Goal: Transaction & Acquisition: Obtain resource

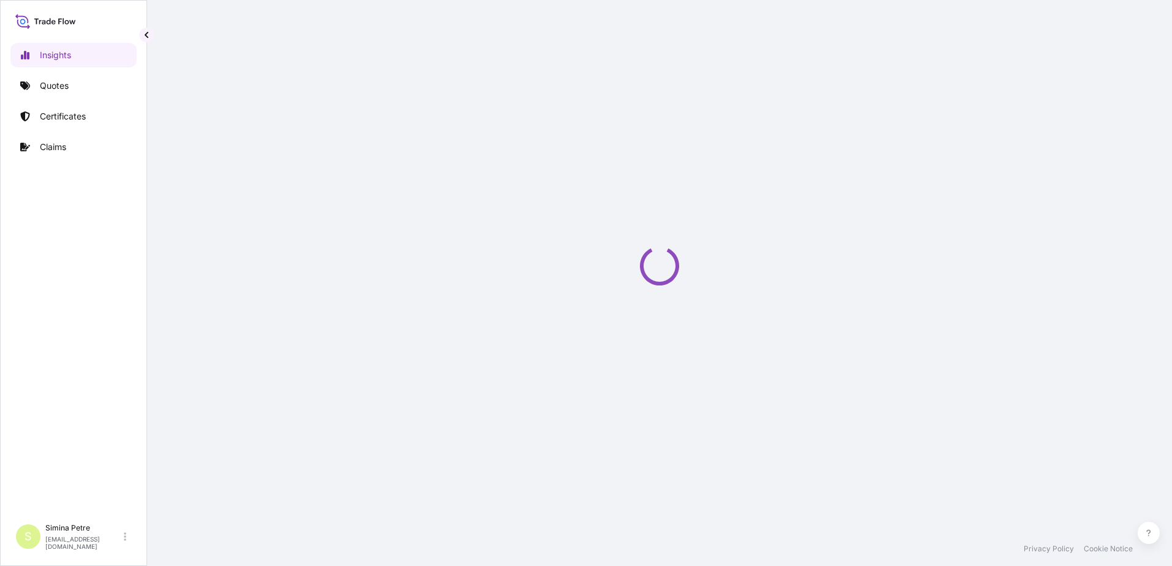
select select "2025"
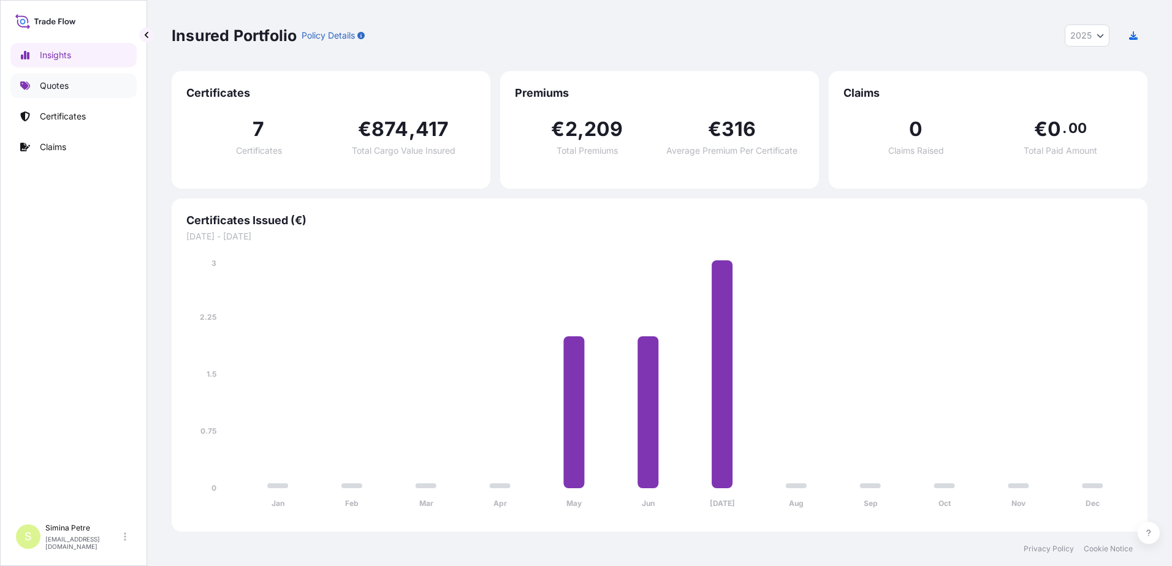
click at [55, 80] on p "Quotes" at bounding box center [54, 86] width 29 height 12
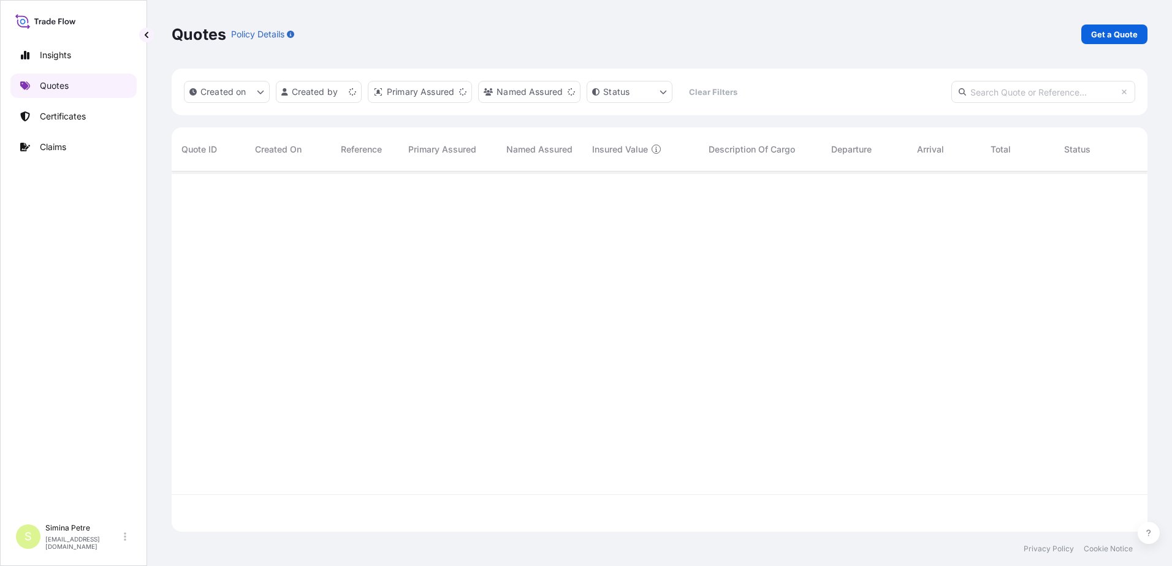
scroll to position [358, 967]
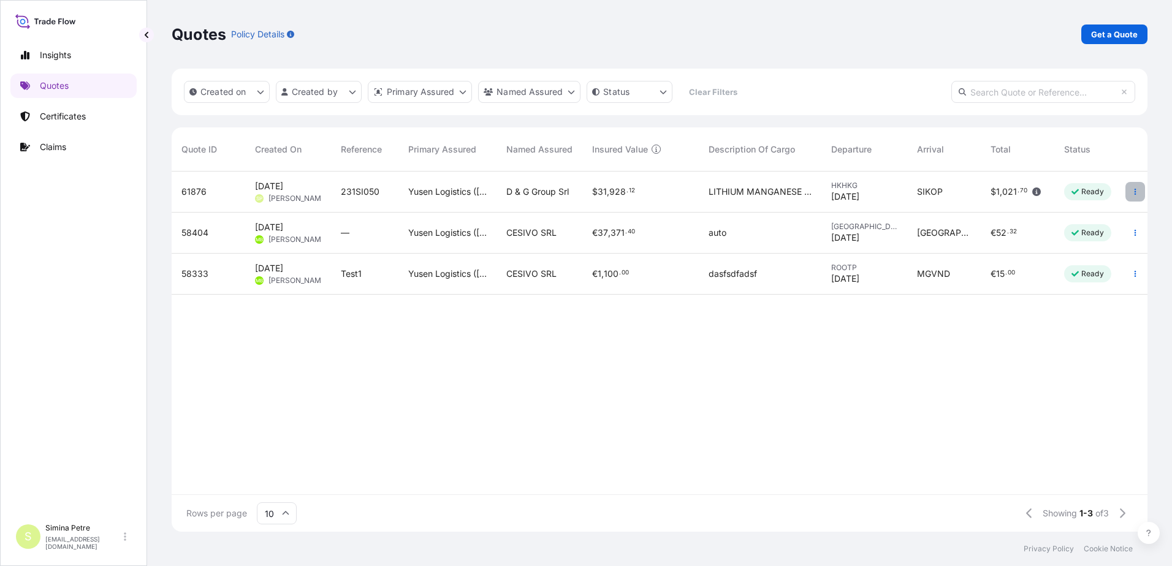
click at [1139, 194] on button "button" at bounding box center [1135, 192] width 20 height 20
drag, startPoint x: 210, startPoint y: 192, endPoint x: 173, endPoint y: 193, distance: 36.8
click at [173, 193] on div "61876" at bounding box center [209, 192] width 74 height 41
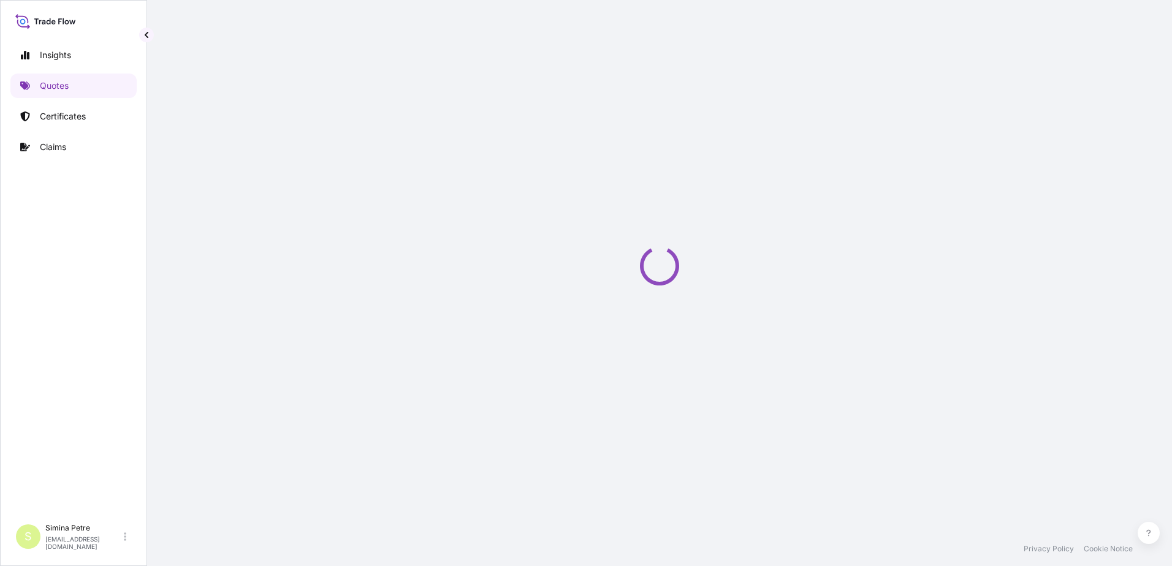
select select "Road / [GEOGRAPHIC_DATA]"
select select "Sea"
select select "Road / [GEOGRAPHIC_DATA]"
select select "22"
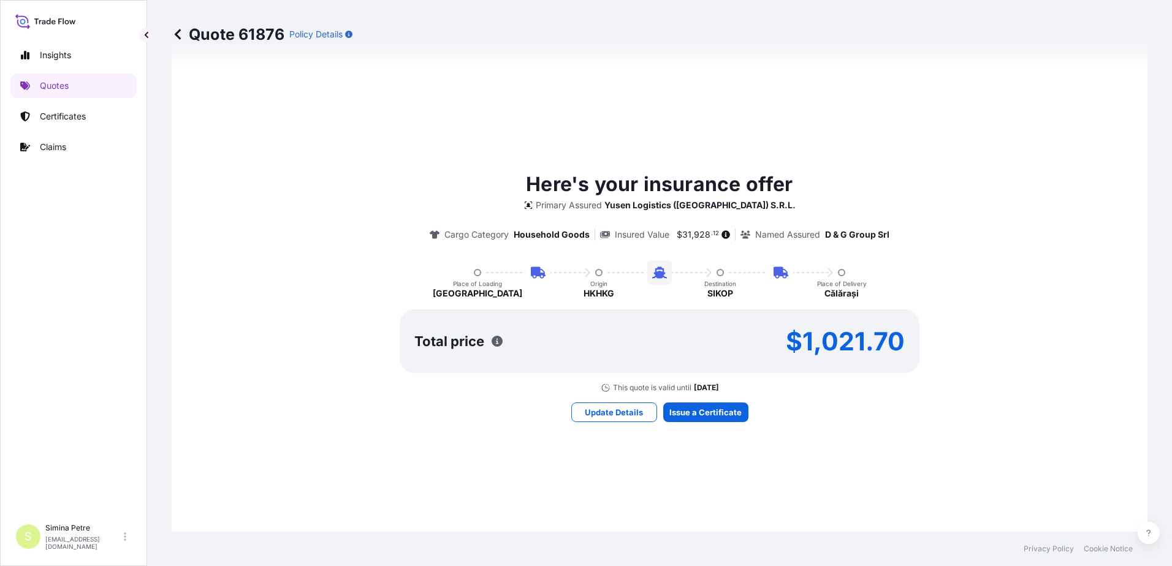
scroll to position [711, 0]
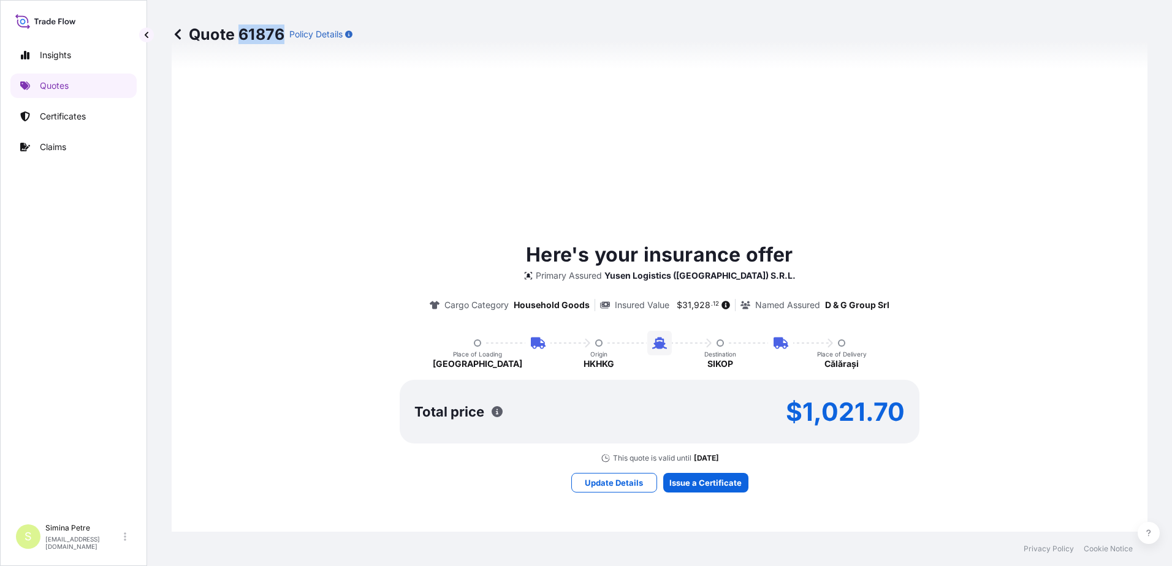
drag, startPoint x: 238, startPoint y: 34, endPoint x: 279, endPoint y: 36, distance: 41.1
click at [279, 36] on p "Quote 61876" at bounding box center [228, 35] width 113 height 20
copy p "61876"
drag, startPoint x: 370, startPoint y: 190, endPoint x: 200, endPoint y: 119, distance: 184.1
click at [368, 189] on div "Here's your insurance offer Primary Assured Yusen Logistics ([GEOGRAPHIC_DATA])…" at bounding box center [659, 366] width 941 height 821
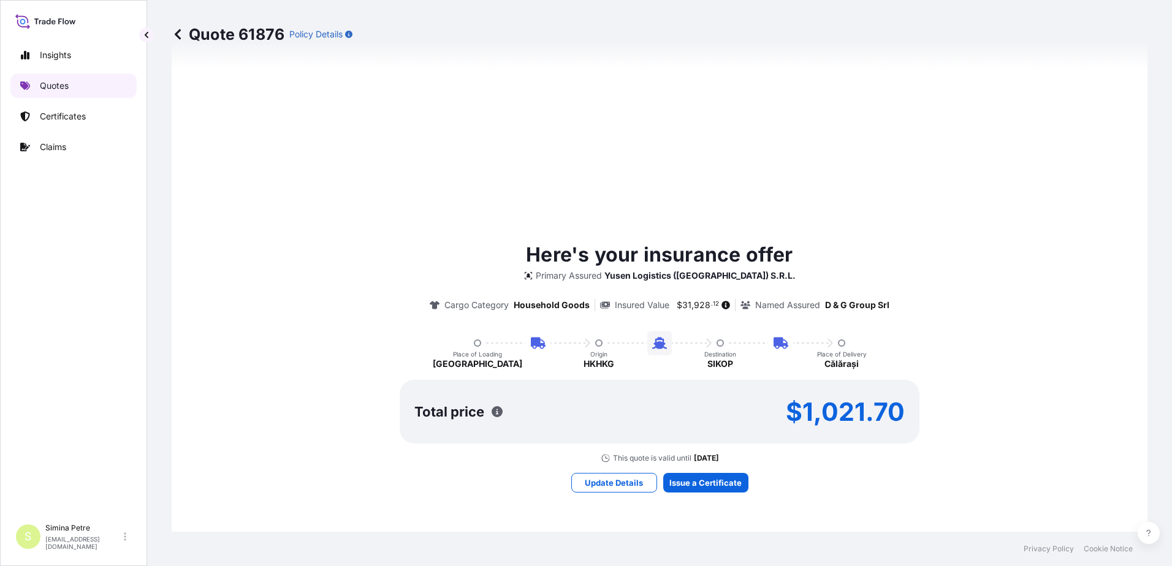
click at [56, 85] on p "Quotes" at bounding box center [54, 86] width 29 height 12
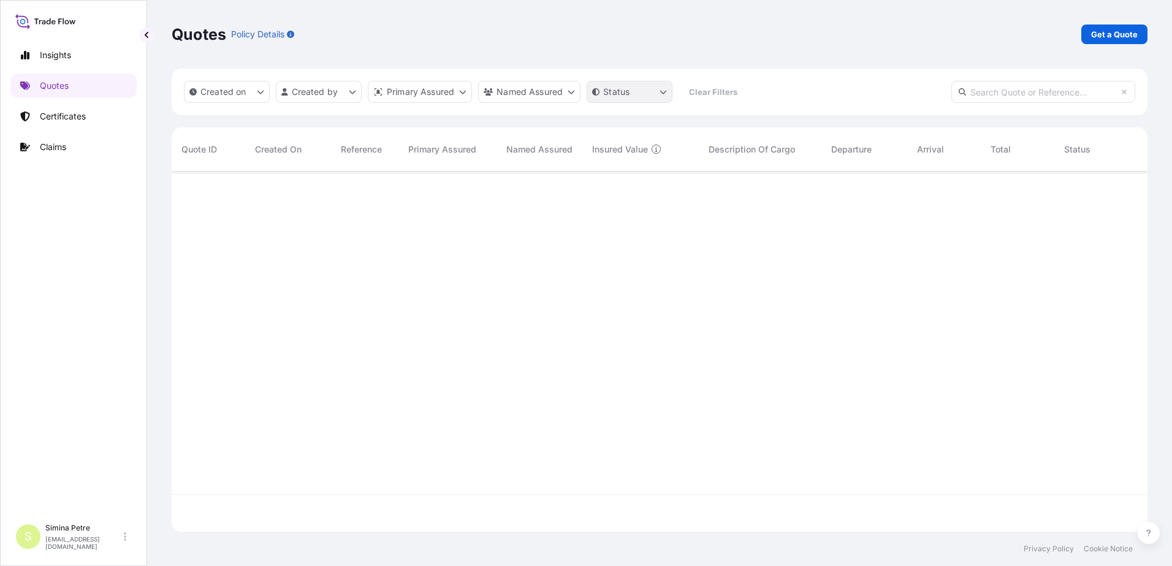
scroll to position [358, 967]
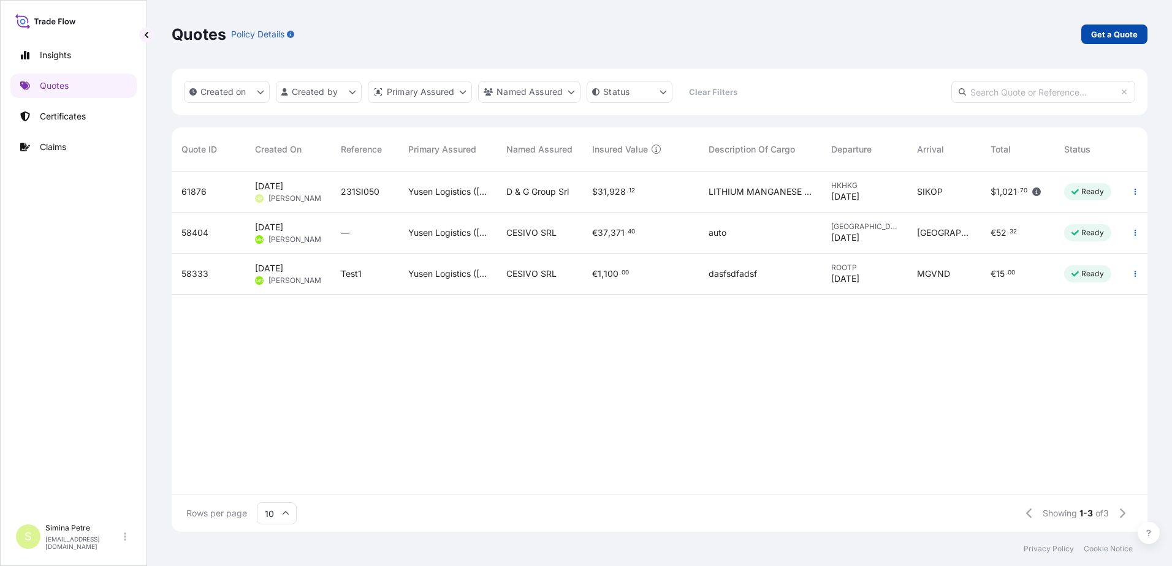
click at [1117, 34] on p "Get a Quote" at bounding box center [1114, 34] width 47 height 12
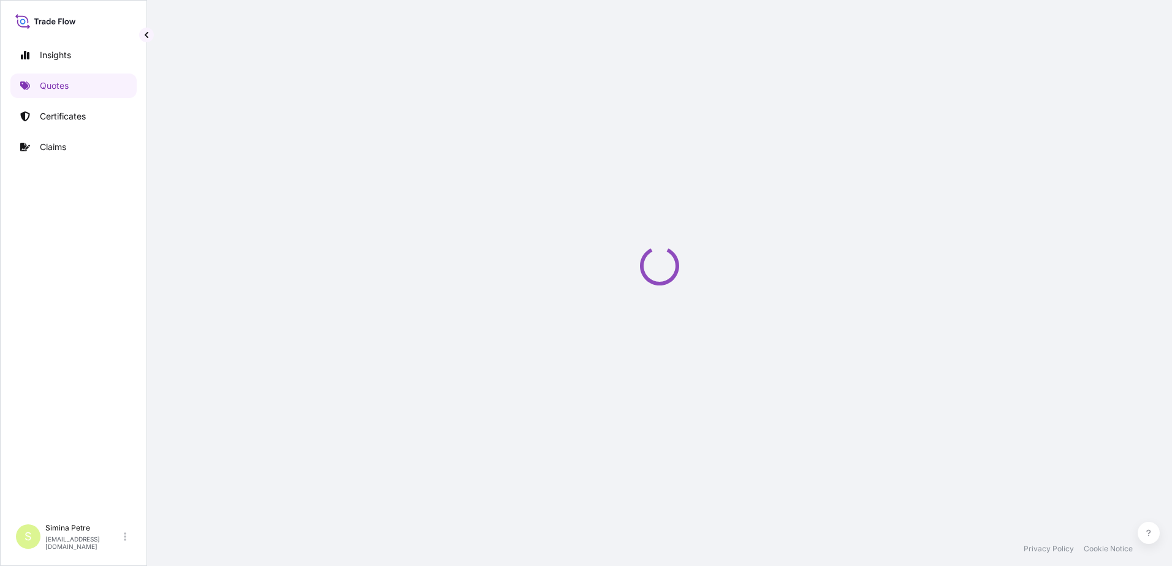
select select "Sea"
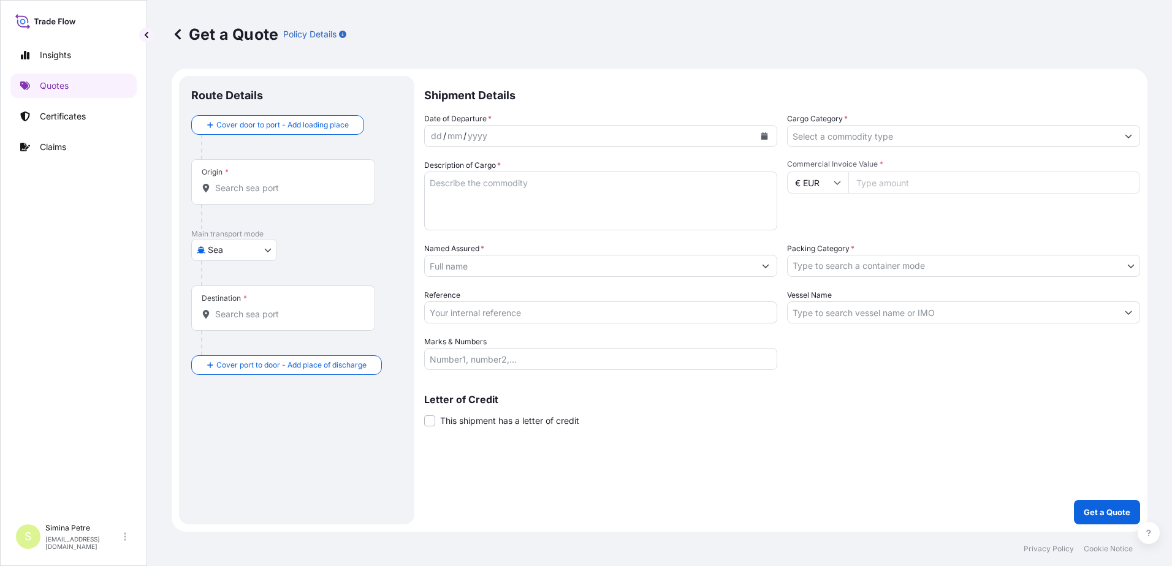
click at [219, 187] on input "Origin *" at bounding box center [287, 188] width 145 height 12
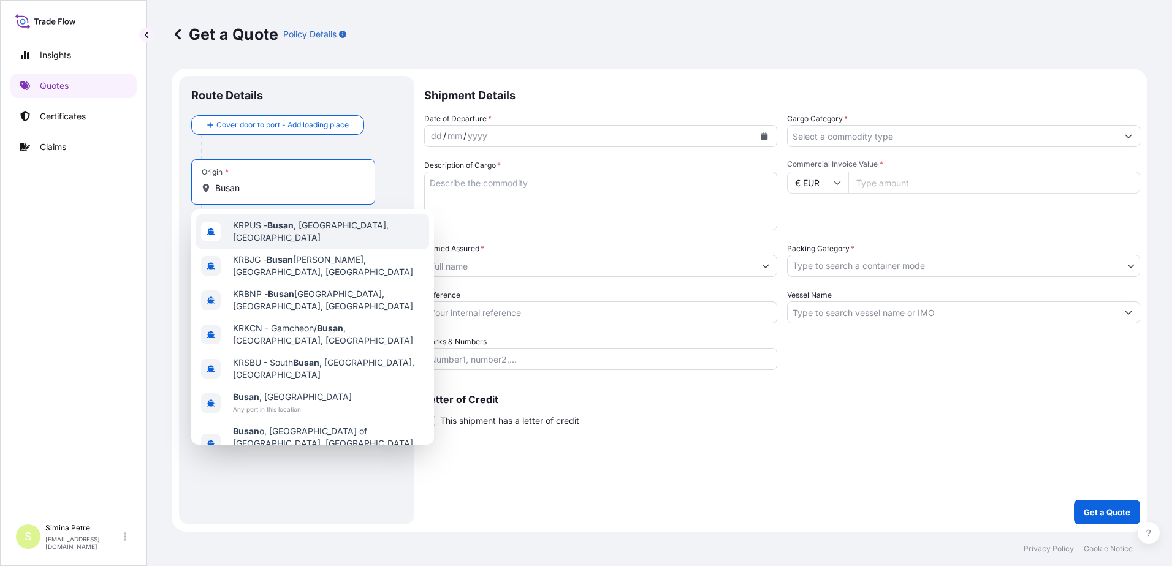
click at [263, 229] on span "KRPUS - [GEOGRAPHIC_DATA] , [GEOGRAPHIC_DATA], [GEOGRAPHIC_DATA]" at bounding box center [328, 231] width 191 height 25
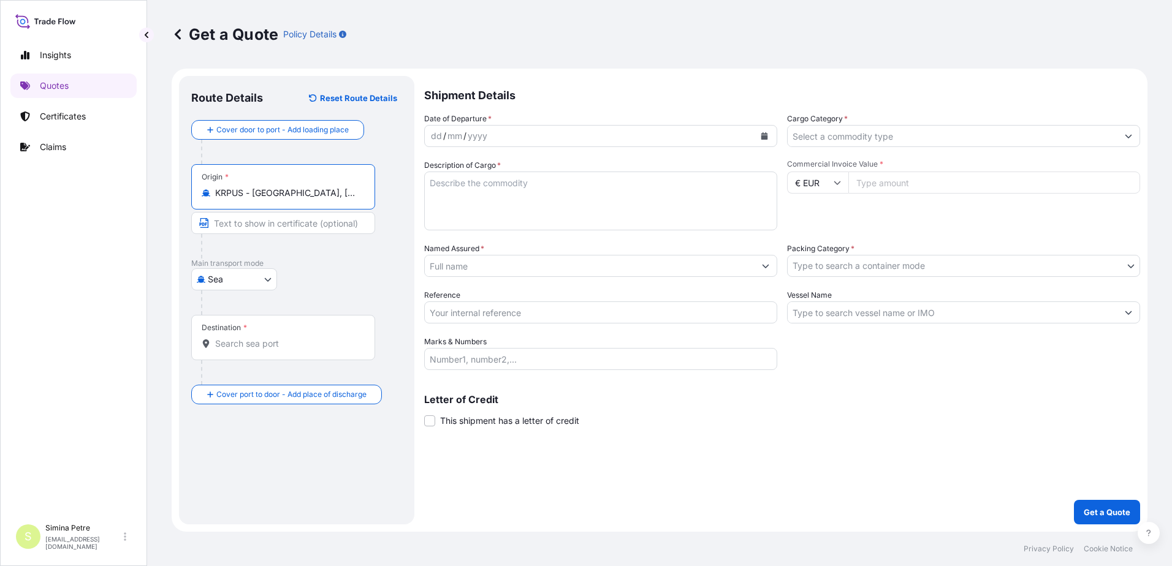
type input "KRPUS - [GEOGRAPHIC_DATA], [GEOGRAPHIC_DATA], [GEOGRAPHIC_DATA]"
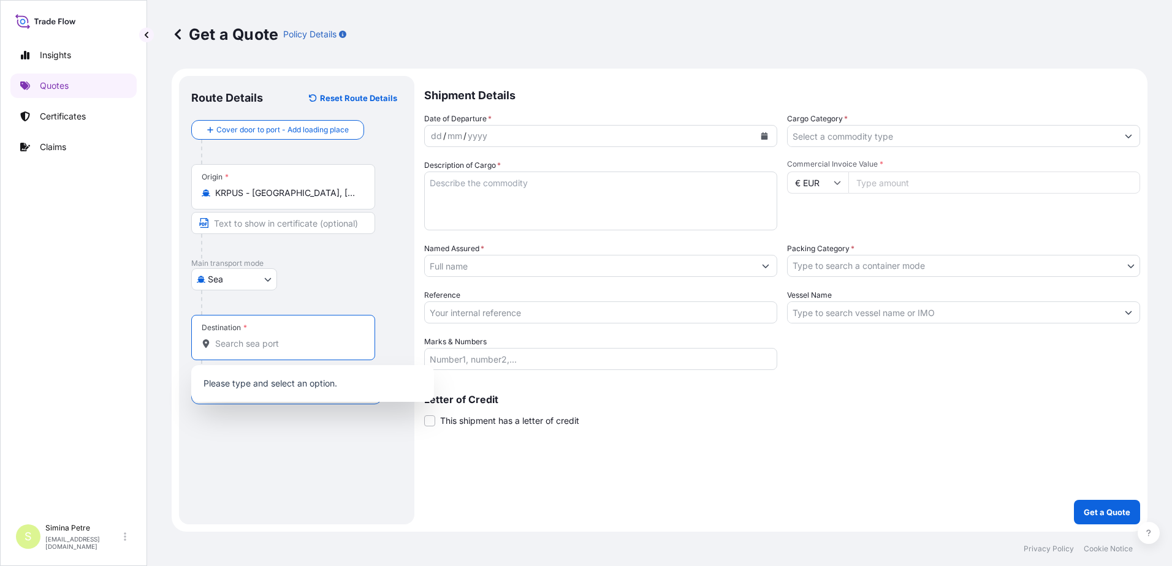
click at [232, 344] on input "Destination *" at bounding box center [287, 344] width 145 height 12
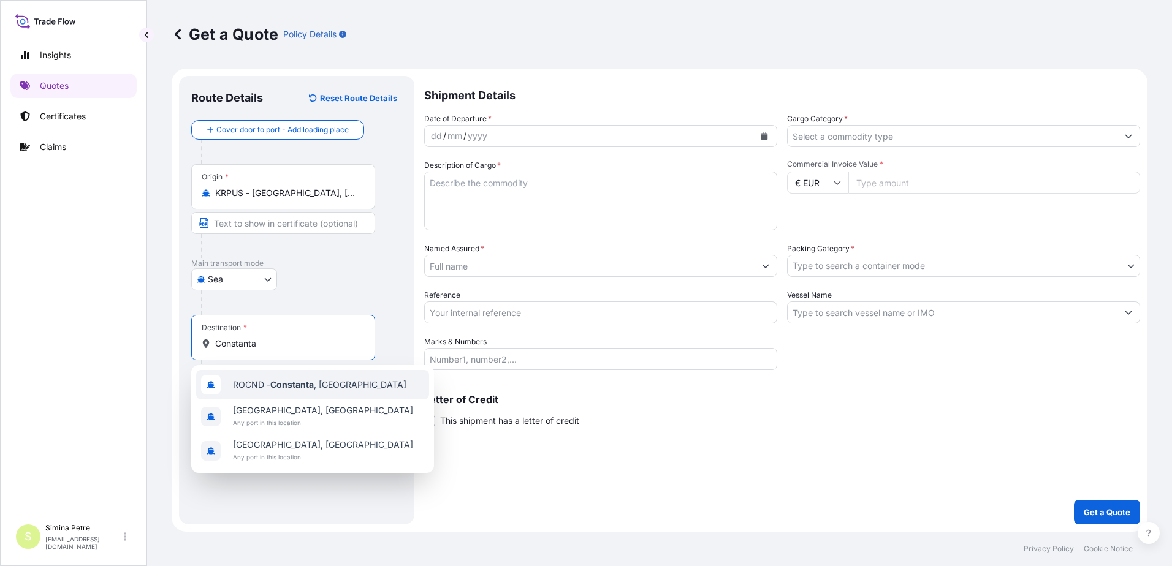
click at [257, 387] on span "ROCND - [GEOGRAPHIC_DATA] , [GEOGRAPHIC_DATA]" at bounding box center [319, 385] width 173 height 12
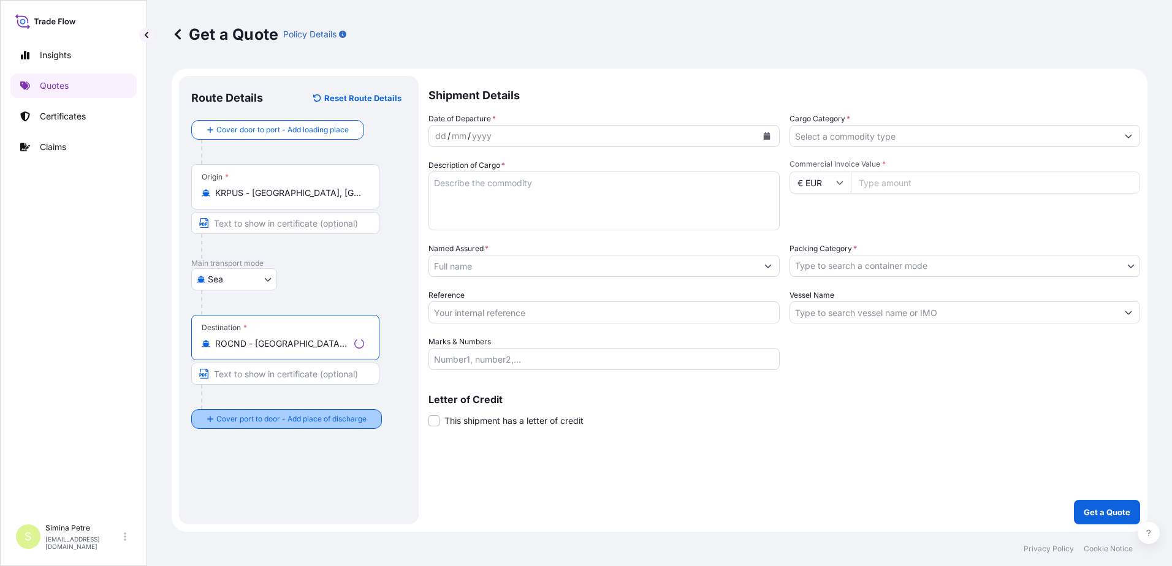
type input "ROCND - [GEOGRAPHIC_DATA], [GEOGRAPHIC_DATA]"
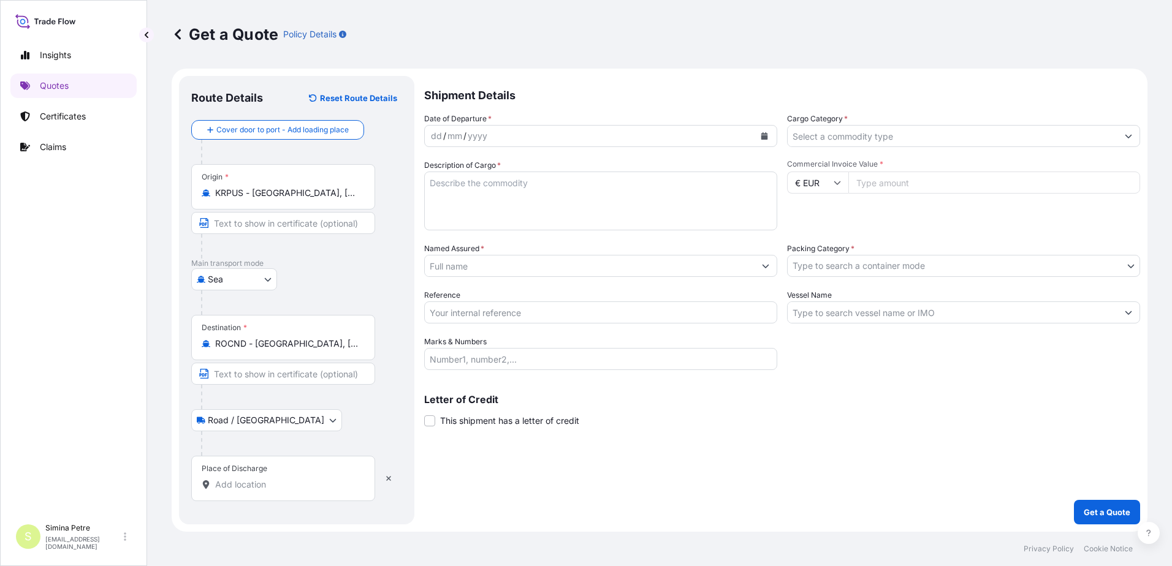
click at [226, 479] on input "Place of Discharge" at bounding box center [287, 485] width 145 height 12
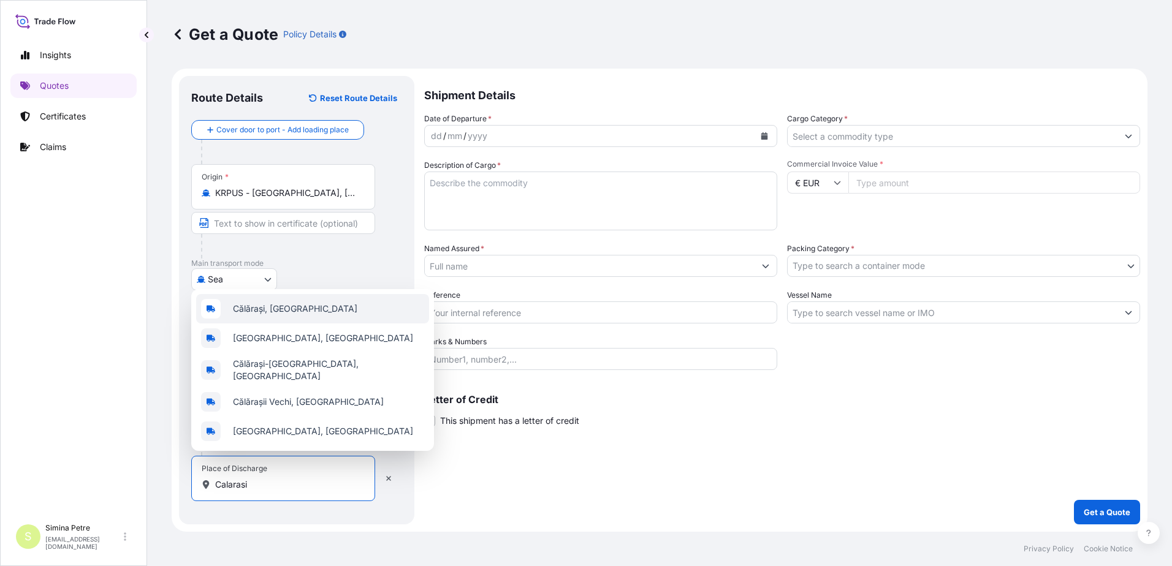
click at [278, 314] on span "Călărași, [GEOGRAPHIC_DATA]" at bounding box center [295, 309] width 124 height 12
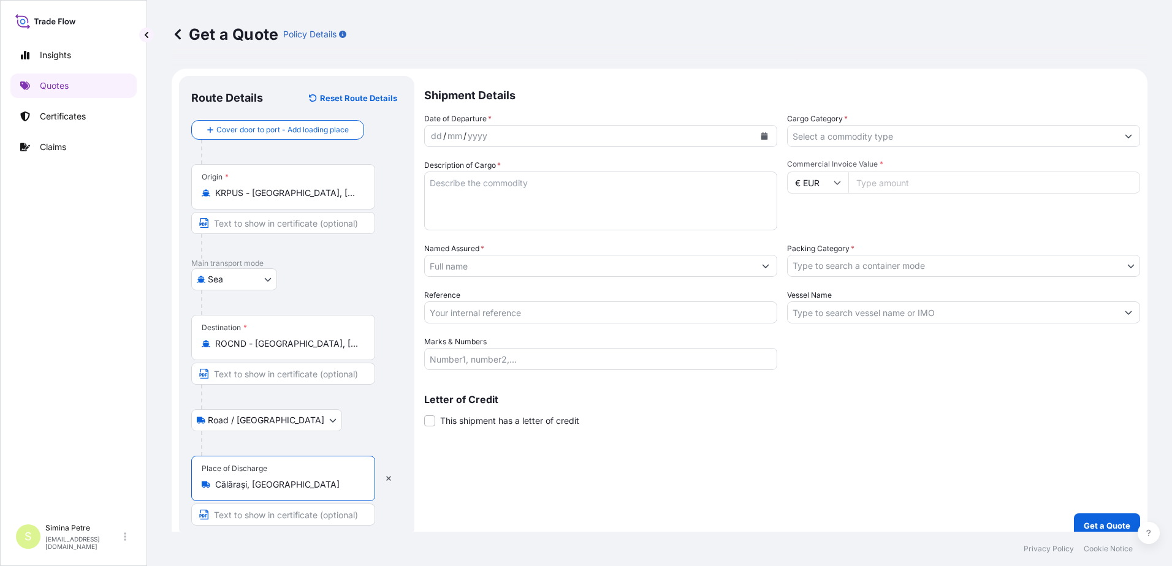
type input "Călărași, [GEOGRAPHIC_DATA]"
click at [762, 131] on button "Calendar" at bounding box center [765, 136] width 20 height 20
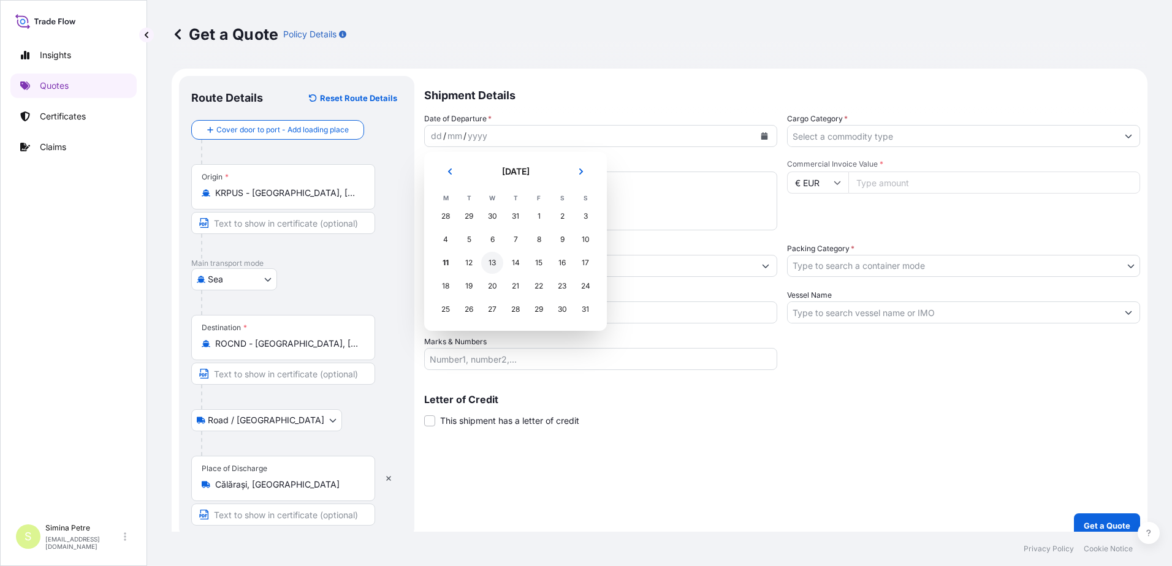
click at [493, 262] on div "13" at bounding box center [492, 263] width 22 height 22
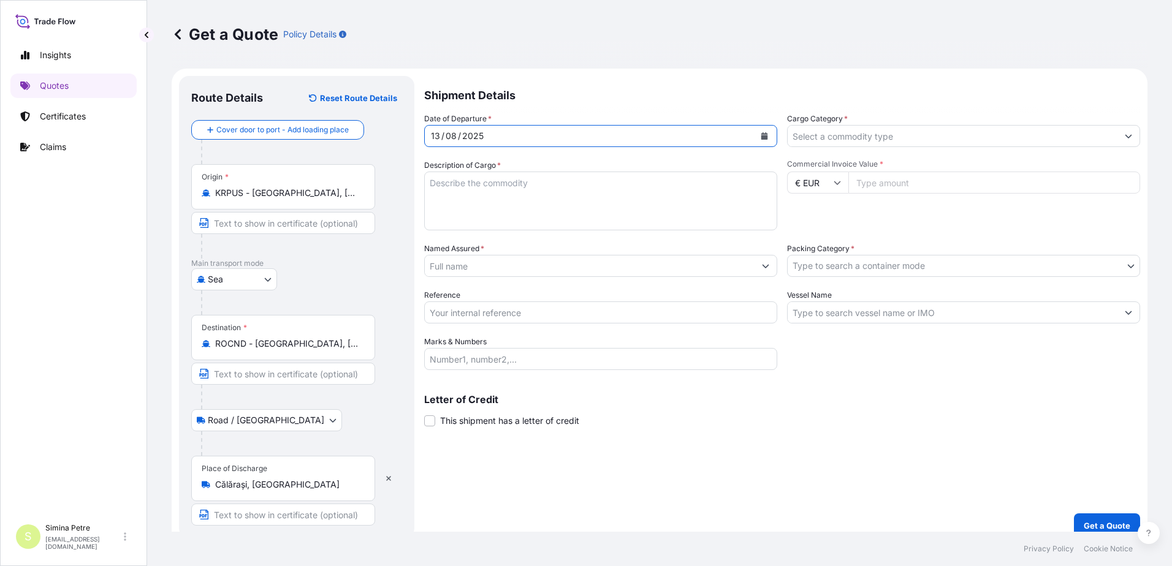
click at [1051, 137] on input "Cargo Category *" at bounding box center [953, 136] width 330 height 22
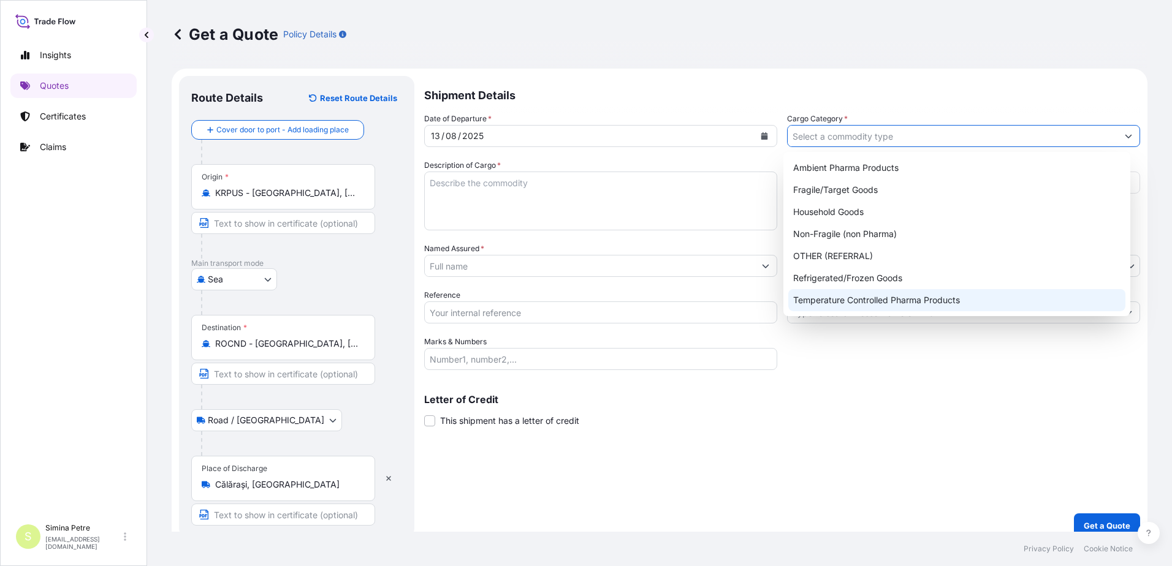
click at [846, 293] on div "Temperature Controlled Pharma Products" at bounding box center [957, 300] width 338 height 22
type input "Temperature Controlled Pharma Products"
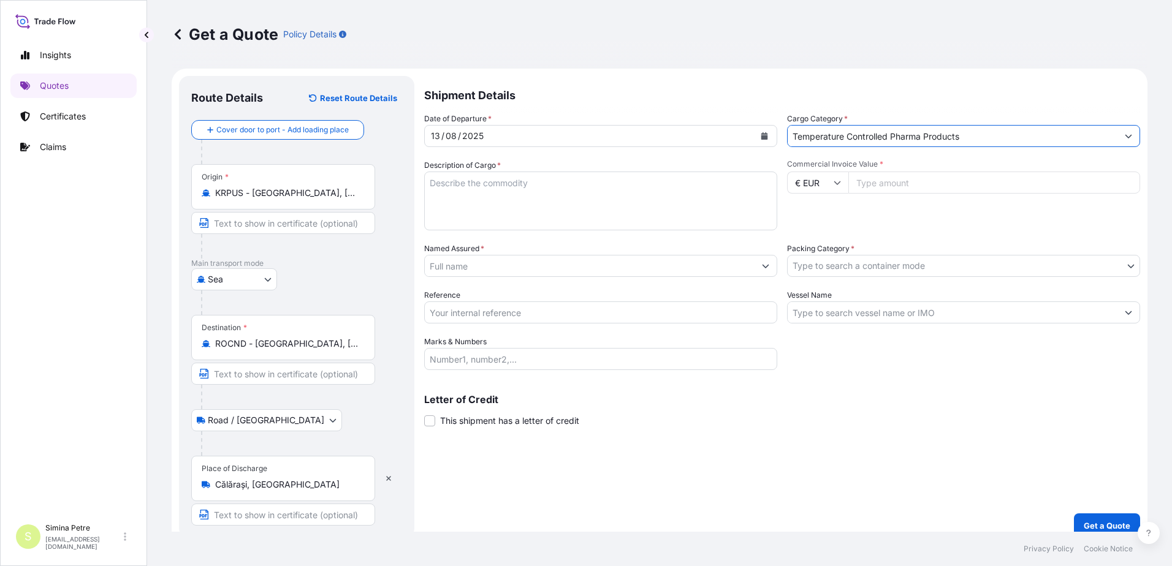
click at [453, 192] on textarea "Description of Cargo *" at bounding box center [600, 201] width 353 height 59
drag, startPoint x: 451, startPoint y: 175, endPoint x: 449, endPoint y: 186, distance: 10.6
click at [451, 175] on textarea "Description of Cargo *" at bounding box center [600, 201] width 353 height 59
click at [449, 186] on textarea "Description of Cargo *" at bounding box center [600, 201] width 353 height 59
paste textarea "Performa A1c Analyzer"
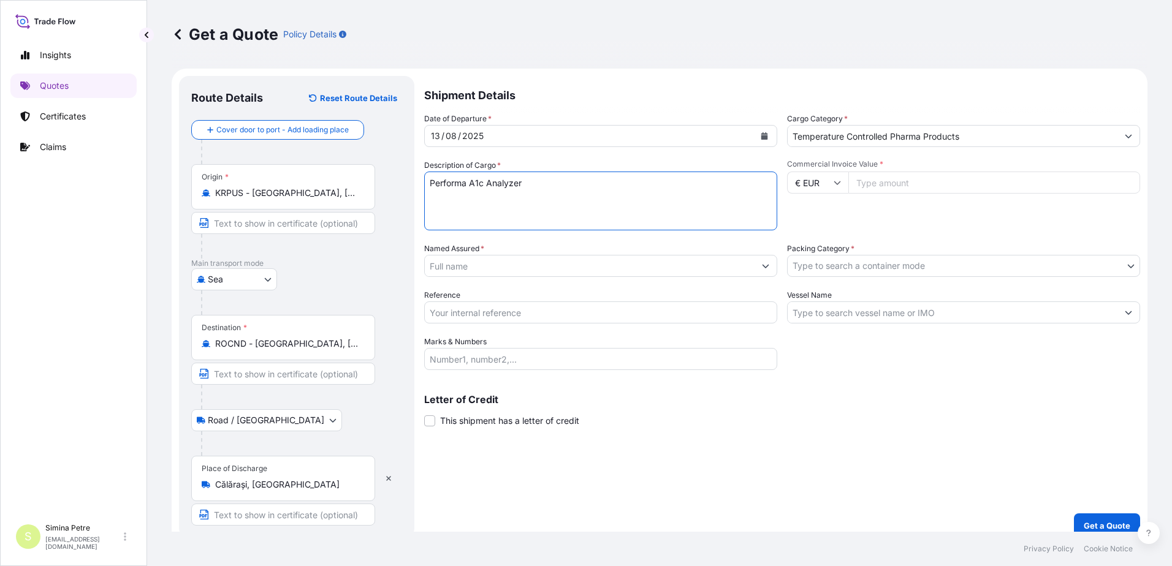
paste textarea "Performa A1c Test Kit (10T/box)"
drag, startPoint x: 572, startPoint y: 195, endPoint x: 517, endPoint y: 199, distance: 55.3
click at [517, 199] on textarea "Performa A1c Analyzer Performa A1c Test Kit (10T/box)" at bounding box center [600, 201] width 353 height 59
type textarea "Performa A1c Analyzer Performa A1c Test Kit"
click at [883, 177] on input "Commercial Invoice Value *" at bounding box center [994, 183] width 292 height 22
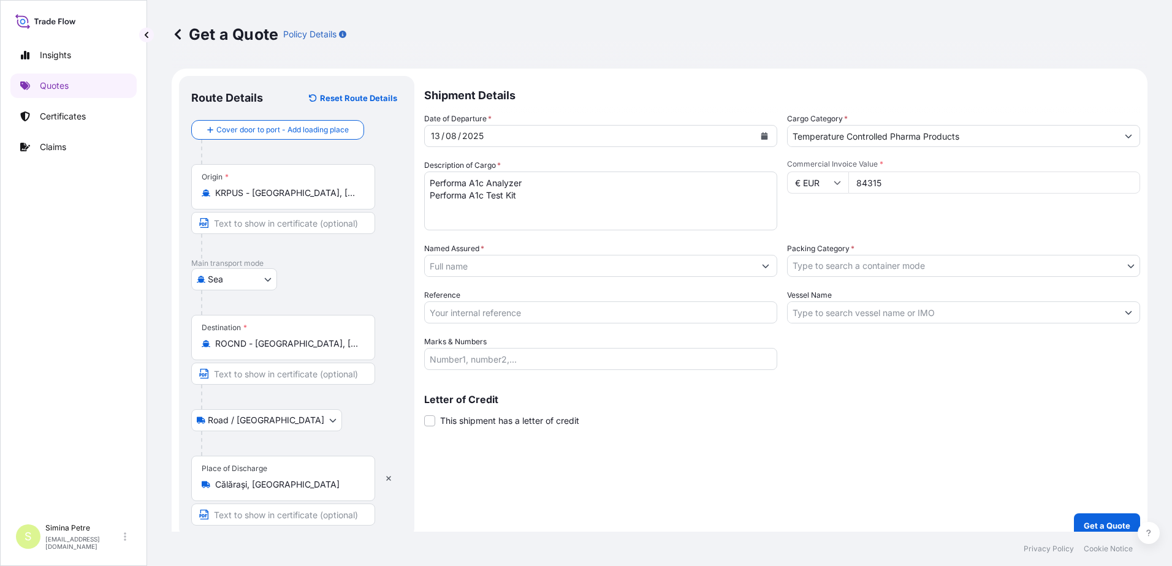
type input "84315"
click at [568, 266] on input "Named Assured *" at bounding box center [590, 266] width 330 height 22
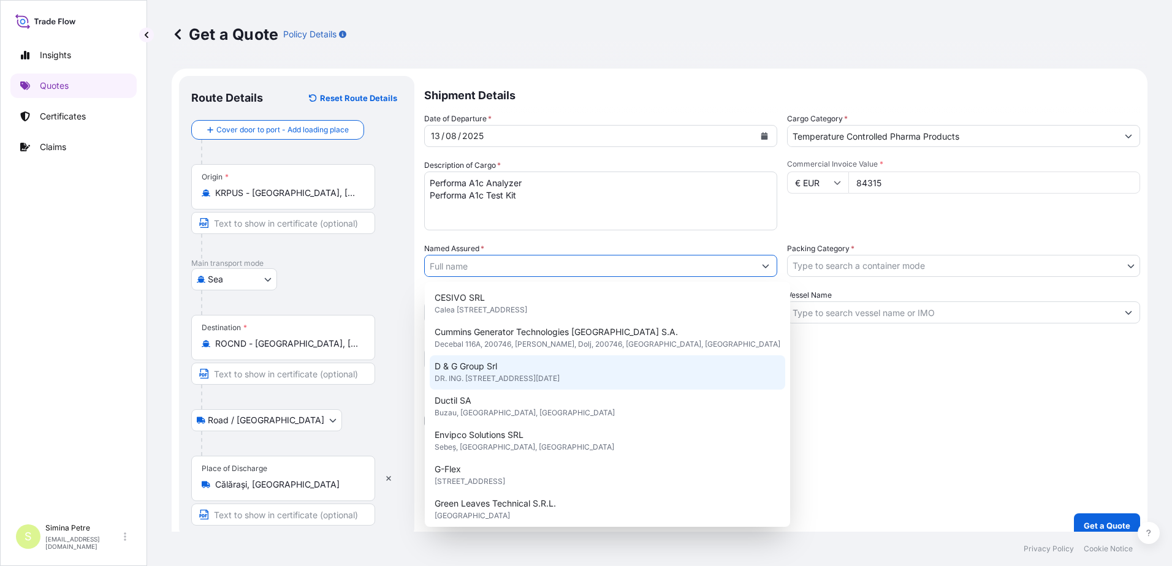
click at [491, 380] on span "DR. ING. [STREET_ADDRESS][DATE]" at bounding box center [497, 379] width 125 height 12
type input "D & G Group Srl"
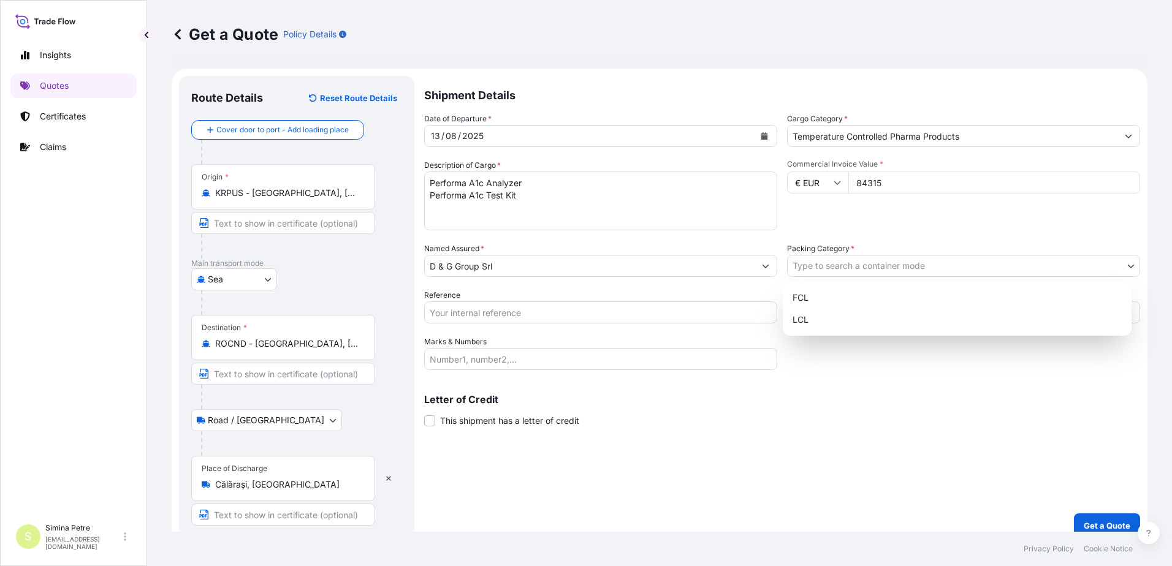
click at [851, 263] on body "15 options available. Insights Quotes Certificates Claims S Simina Petre [EMAIL…" at bounding box center [586, 283] width 1172 height 566
click at [818, 295] on div "FCL" at bounding box center [957, 298] width 339 height 22
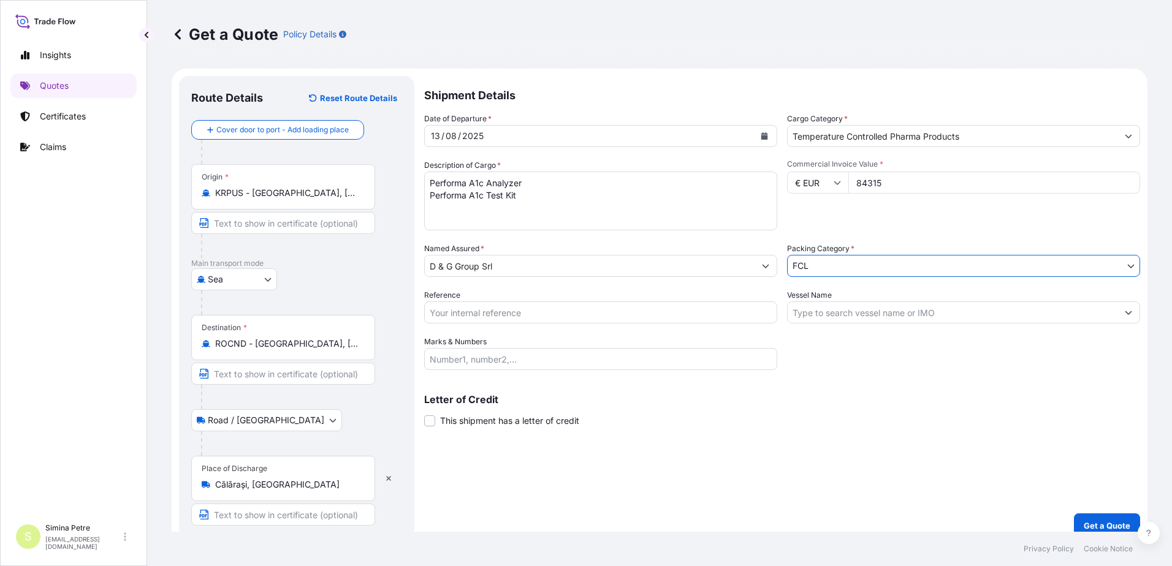
click at [455, 312] on input "Reference" at bounding box center [600, 313] width 353 height 22
paste input "231SI029"
type input "231SI029"
click at [864, 313] on input "Vessel Name" at bounding box center [953, 313] width 330 height 22
paste input "[PERSON_NAME]"
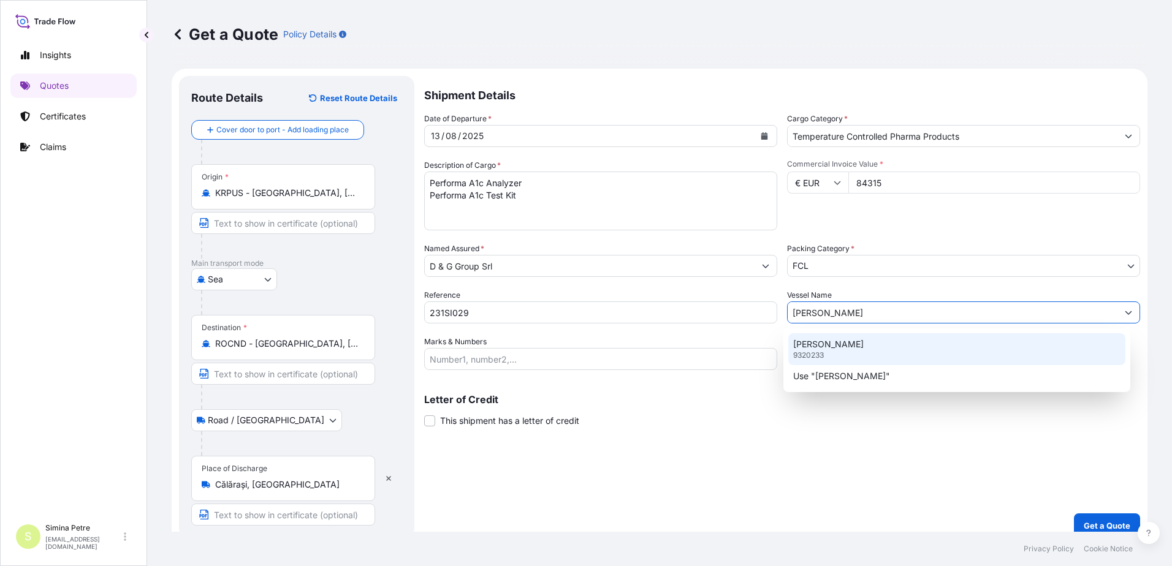
click at [864, 346] on p "[PERSON_NAME]" at bounding box center [828, 344] width 70 height 12
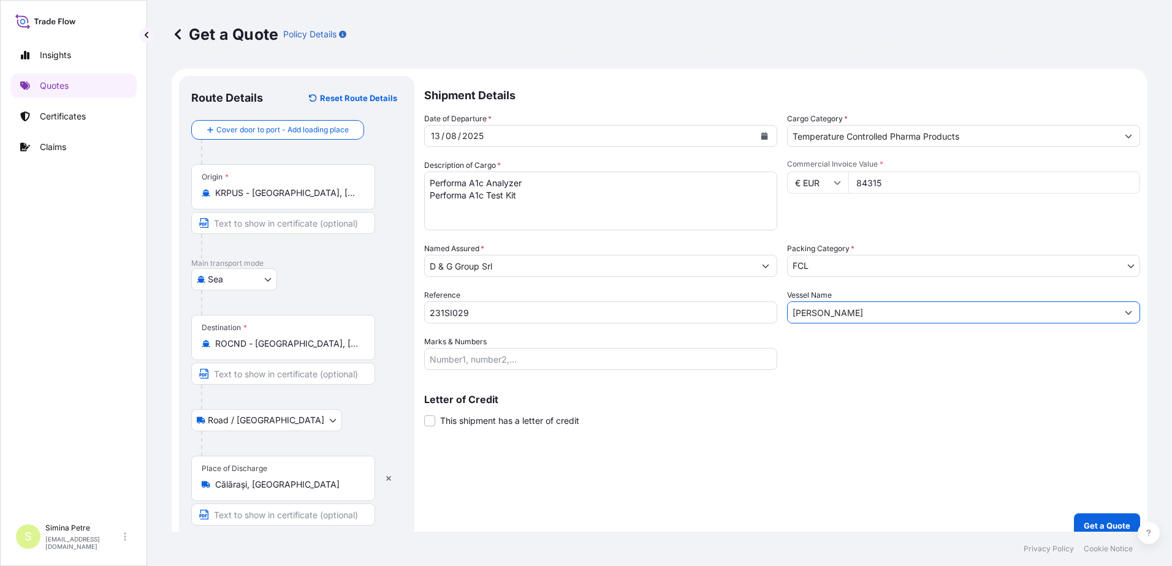
type input "[PERSON_NAME]"
click at [520, 194] on textarea "Performa A1c Analyzer Performa A1c Test Kit" at bounding box center [600, 201] width 353 height 59
paste textarea "9027892090"
paste textarea "3822192020"
type textarea "Performa A1c Analyzer Performa A1c Test Kit HS code:9027892090, 3822192020"
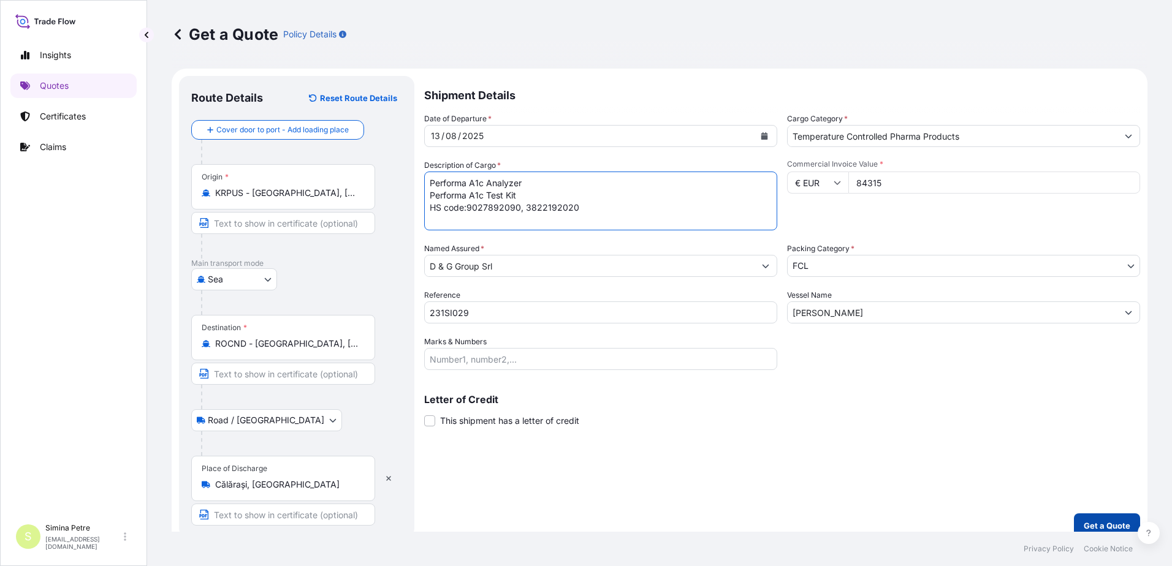
click at [1087, 525] on p "Get a Quote" at bounding box center [1107, 526] width 47 height 12
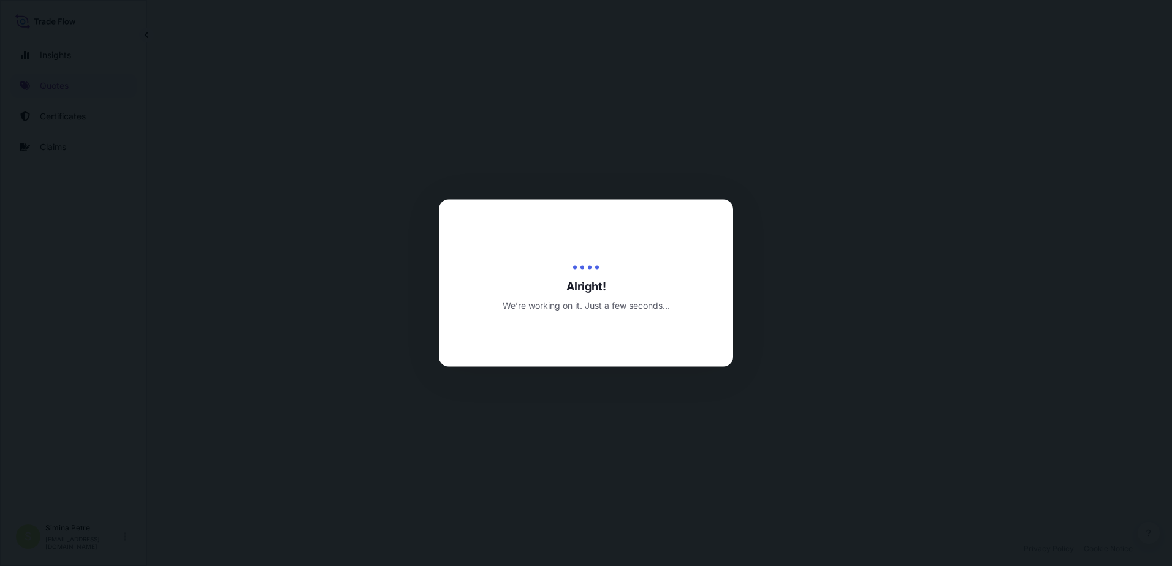
select select "Sea"
select select "Road / [GEOGRAPHIC_DATA]"
select select "21"
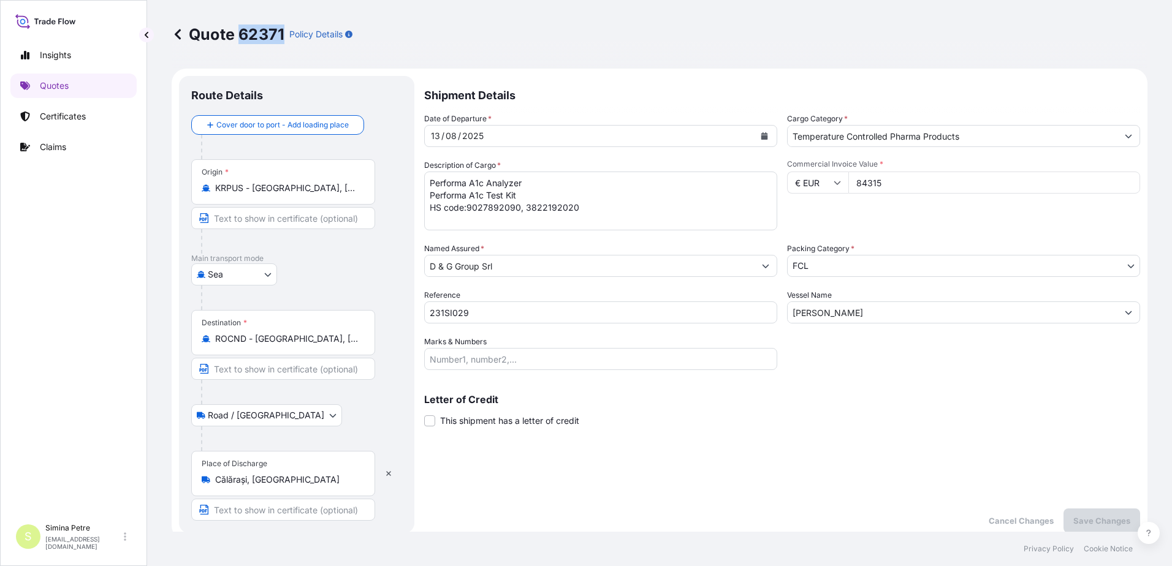
drag, startPoint x: 239, startPoint y: 32, endPoint x: 282, endPoint y: 31, distance: 42.9
click at [282, 31] on p "Quote 62371" at bounding box center [228, 35] width 113 height 20
copy p "62371"
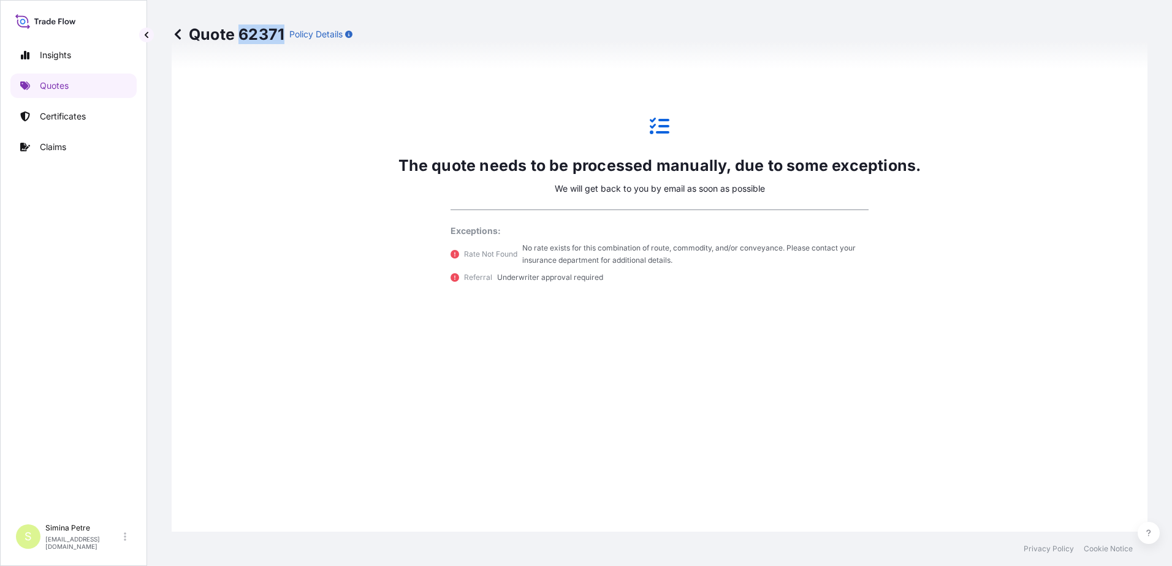
scroll to position [711, 0]
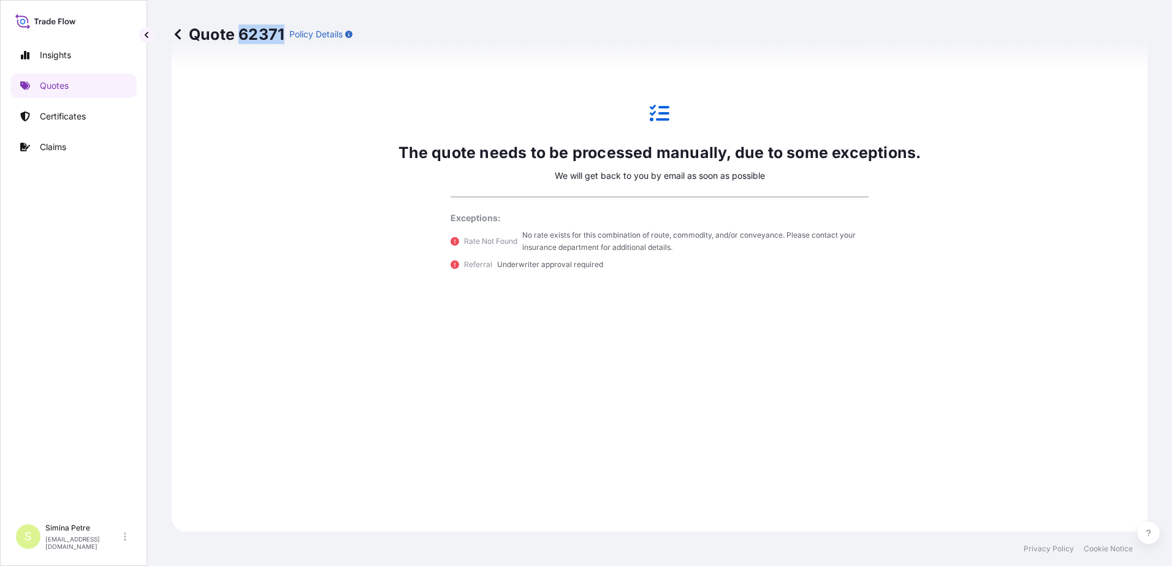
copy p "62371"
click at [52, 83] on p "Quotes" at bounding box center [54, 86] width 29 height 12
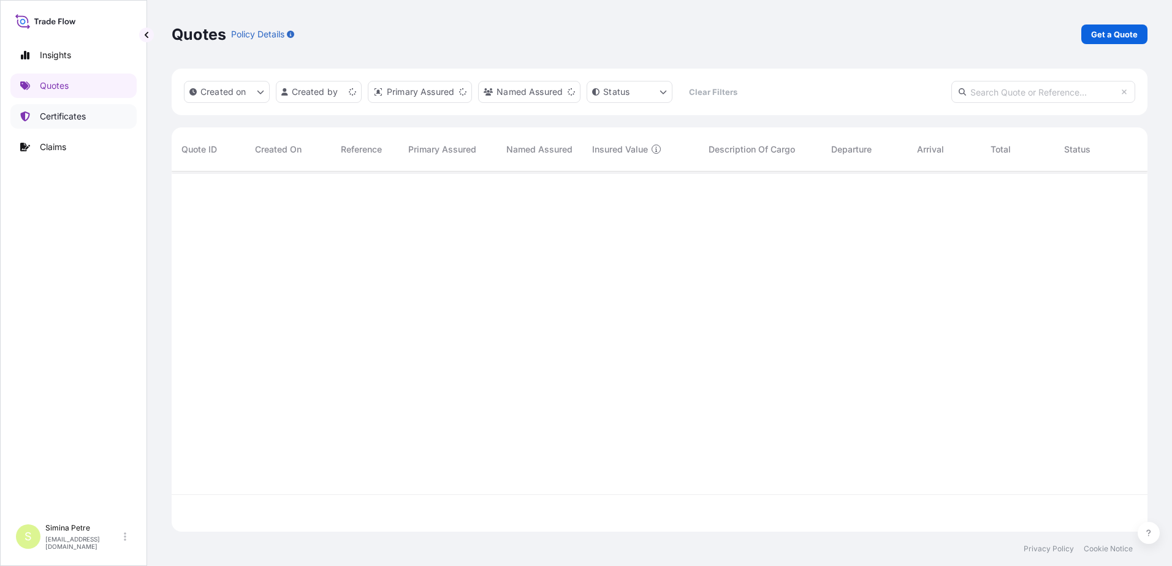
scroll to position [358, 967]
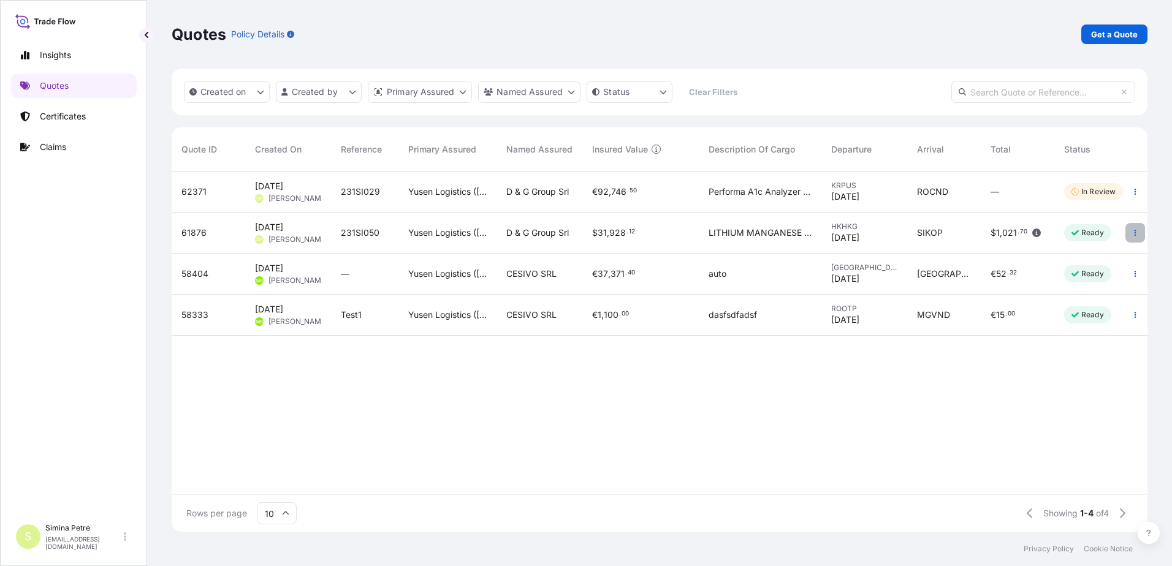
click at [1136, 233] on icon "button" at bounding box center [1136, 233] width 2 height 6
